Goal: Task Accomplishment & Management: Manage account settings

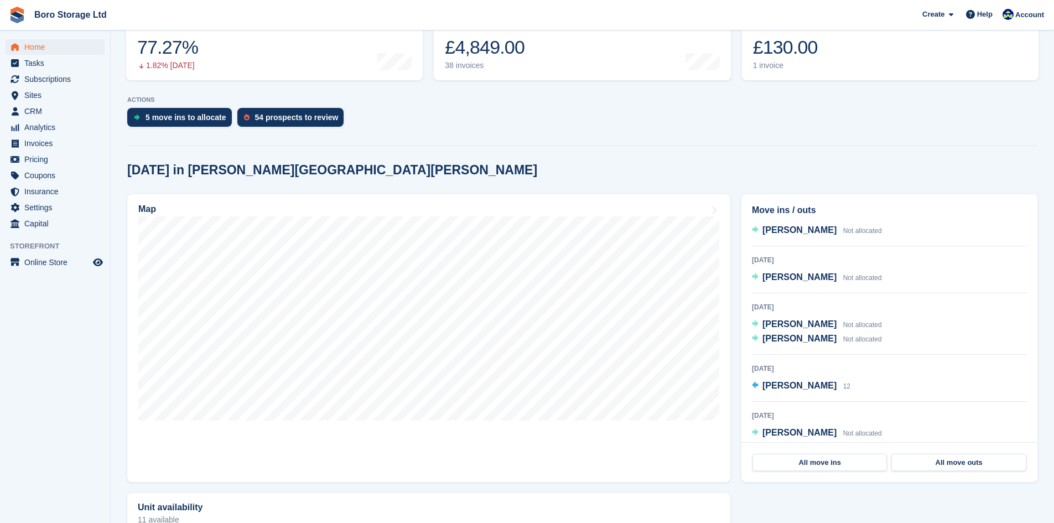
scroll to position [22, 0]
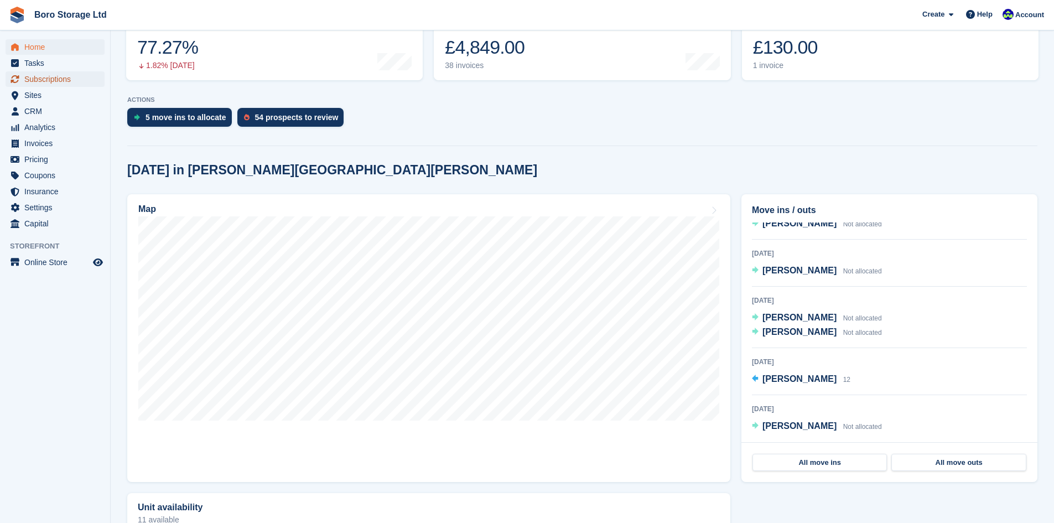
click at [67, 76] on span "Subscriptions" at bounding box center [57, 78] width 66 height 15
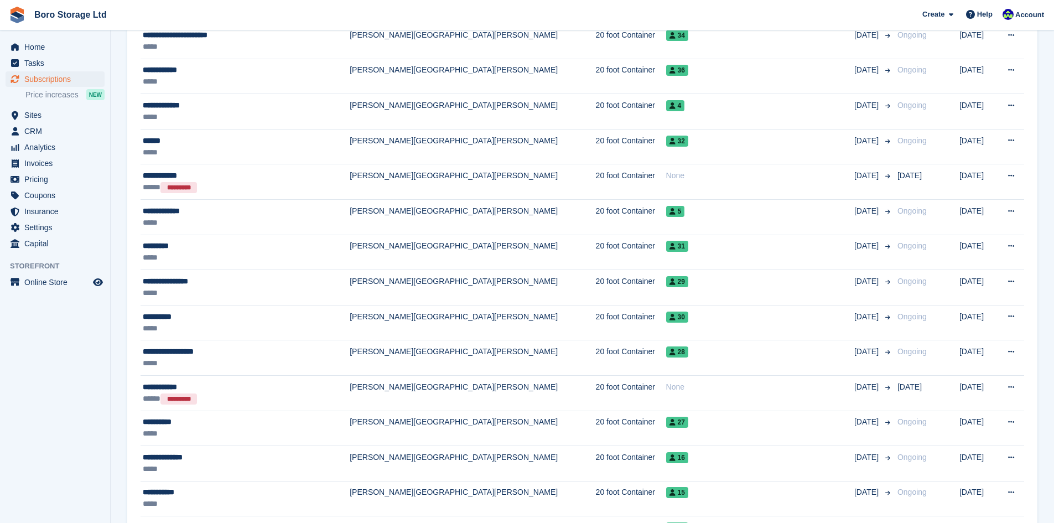
scroll to position [1598, 0]
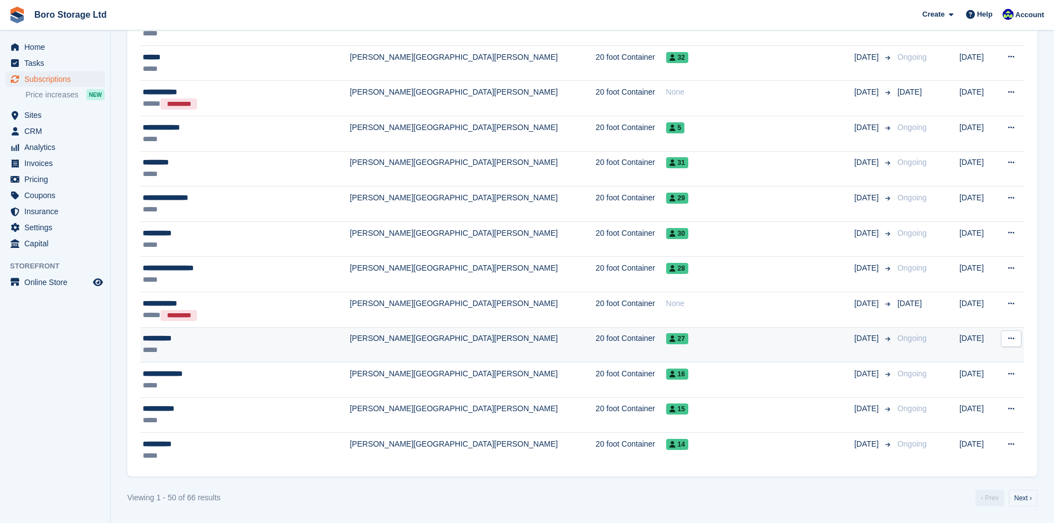
click at [156, 339] on div "**********" at bounding box center [230, 339] width 175 height 12
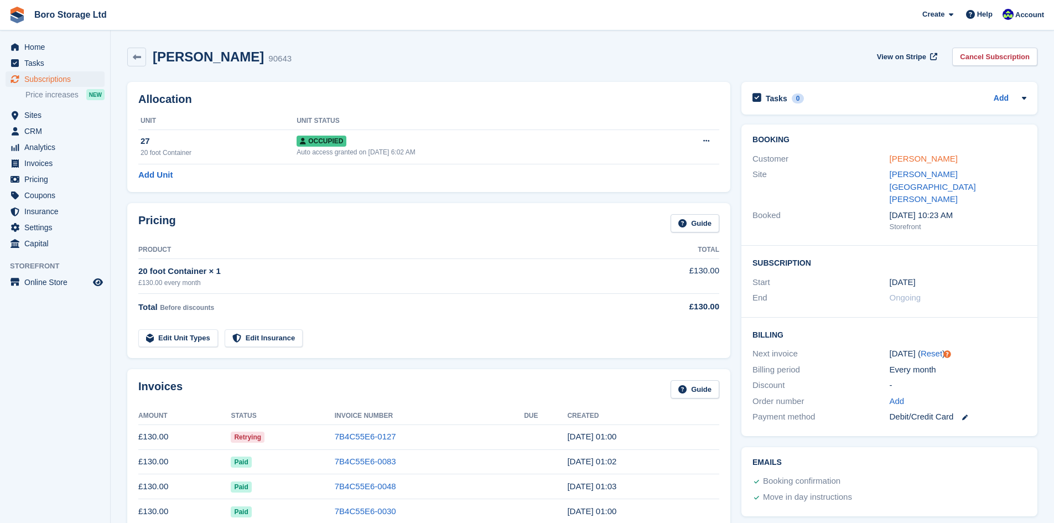
click at [916, 158] on link "[PERSON_NAME]" at bounding box center [924, 158] width 68 height 9
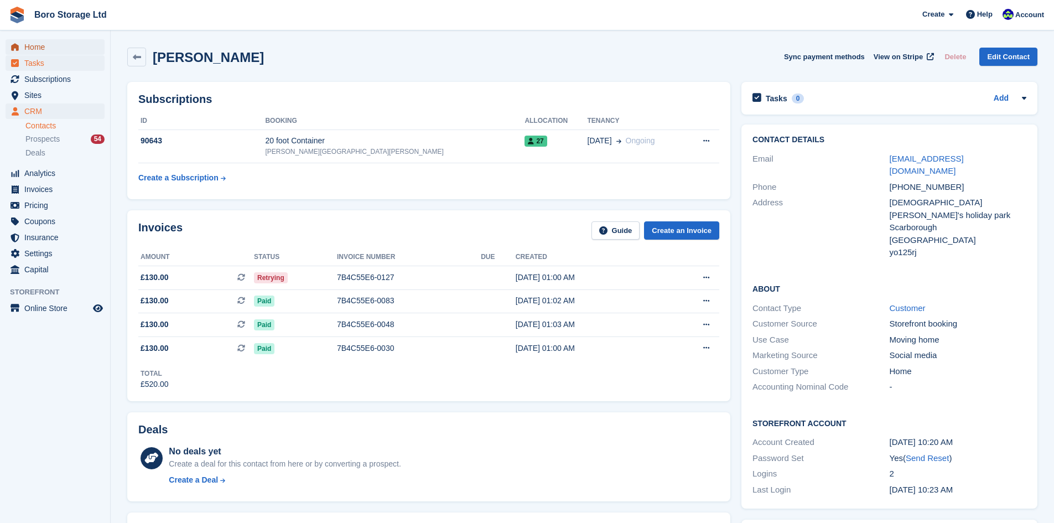
drag, startPoint x: 43, startPoint y: 53, endPoint x: 61, endPoint y: 59, distance: 19.6
click at [42, 53] on span "Home" at bounding box center [57, 46] width 66 height 15
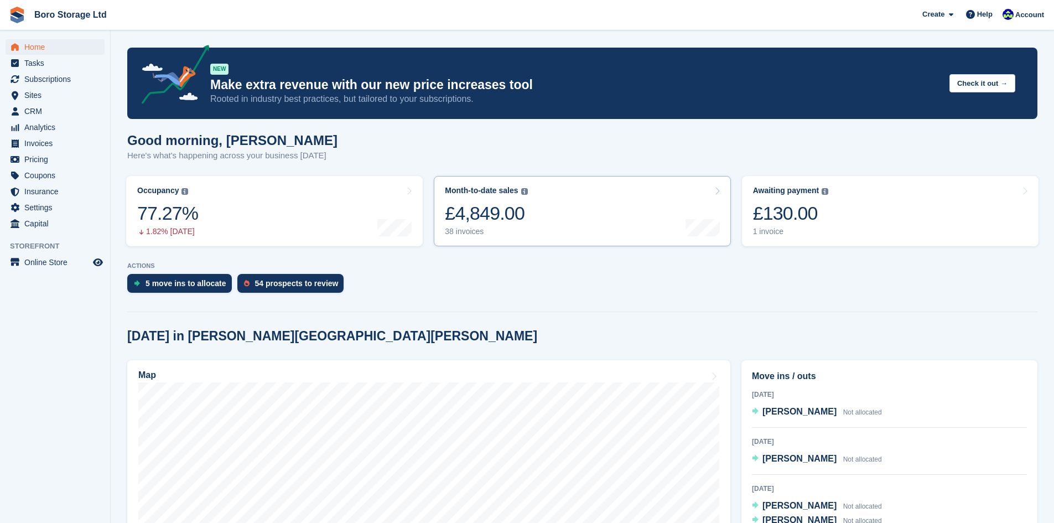
scroll to position [166, 0]
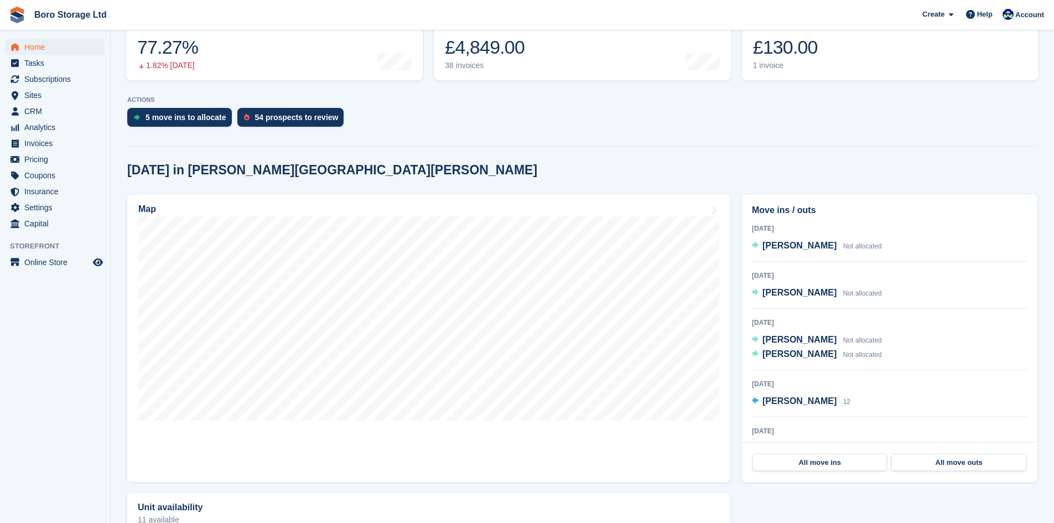
click at [410, 124] on div "5 move ins to allocate 54 prospects to review" at bounding box center [582, 120] width 910 height 24
